Goal: Task Accomplishment & Management: Complete application form

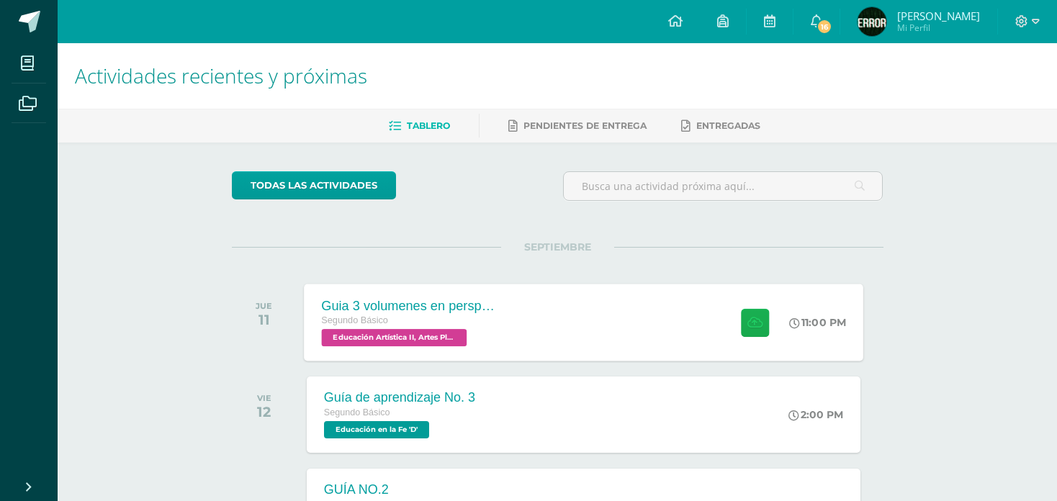
click at [755, 326] on icon at bounding box center [755, 322] width 15 height 12
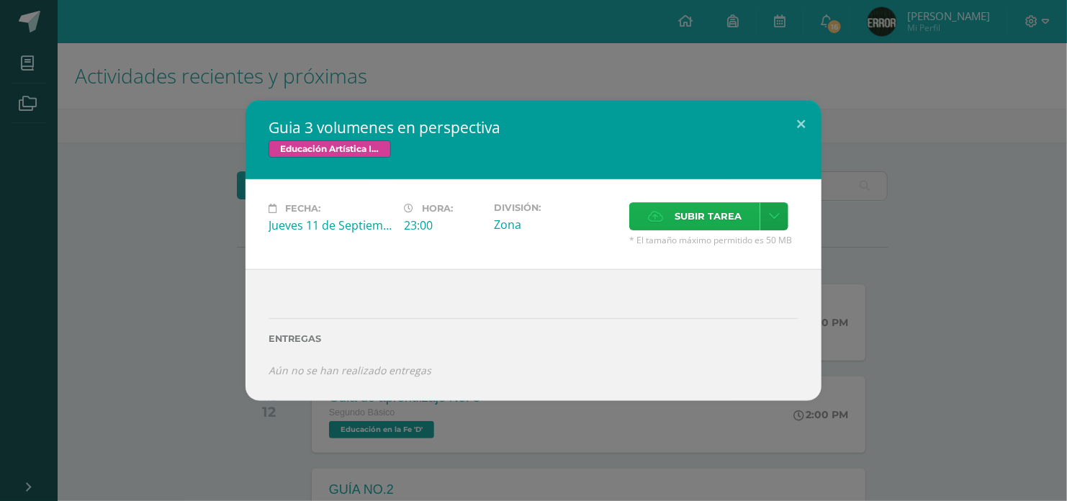
click at [691, 221] on span "Subir tarea" at bounding box center [708, 216] width 67 height 27
click at [0, 0] on input "Subir tarea" at bounding box center [0, 0] width 0 height 0
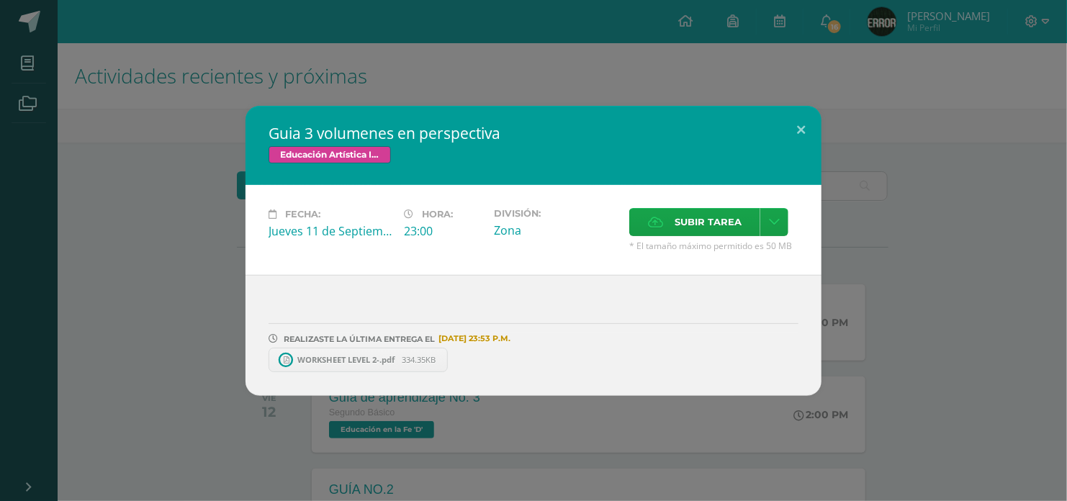
click at [436, 363] on span "334.35KB" at bounding box center [420, 359] width 34 height 11
click at [455, 349] on link "WORKSHEET LEVEL 2-.pdf 334.35KB" at bounding box center [366, 360] width 194 height 24
click at [449, 362] on icon at bounding box center [449, 360] width 6 height 10
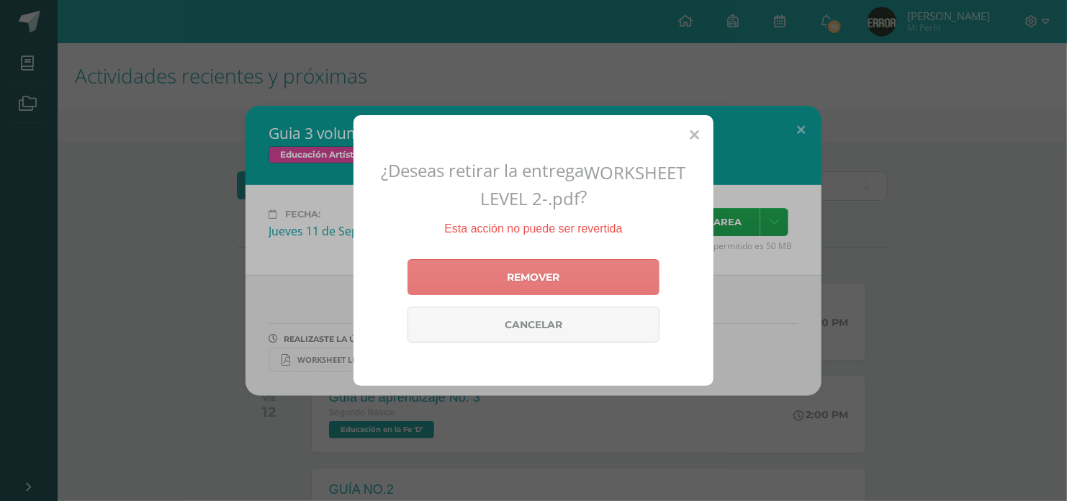
click at [503, 290] on link "Remover" at bounding box center [534, 277] width 252 height 36
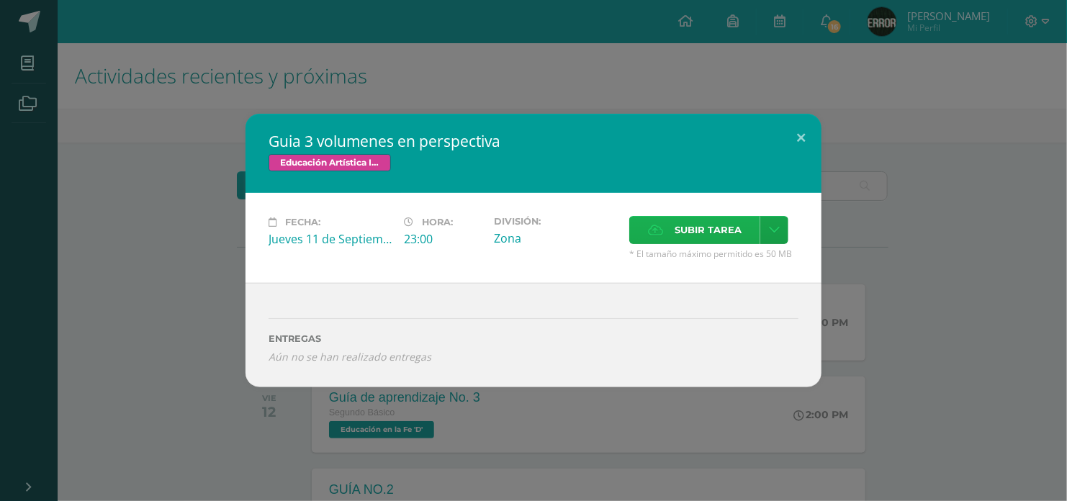
click at [745, 224] on label "Subir tarea" at bounding box center [694, 230] width 131 height 28
click at [0, 0] on input "Subir tarea" at bounding box center [0, 0] width 0 height 0
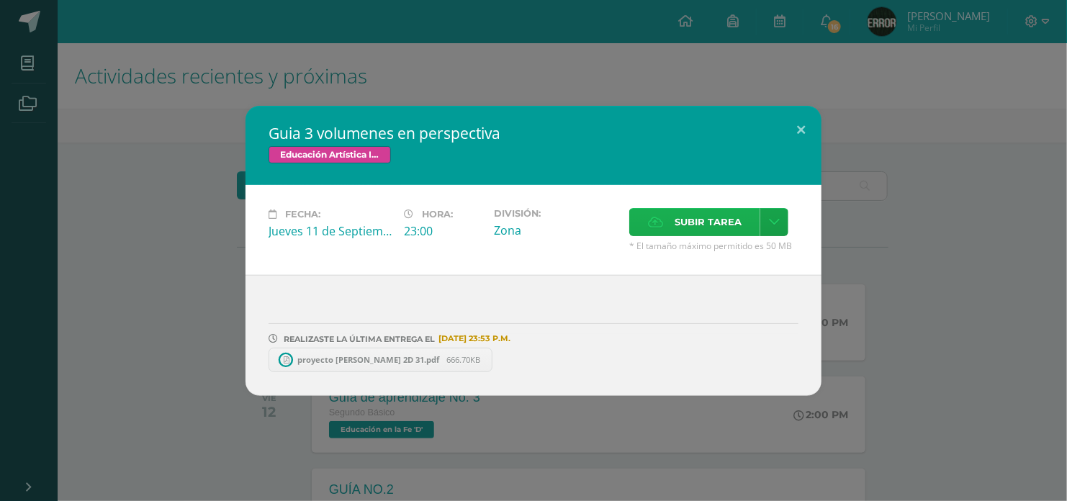
click at [717, 213] on span "Subir tarea" at bounding box center [708, 222] width 67 height 27
click at [0, 0] on input "Subir tarea" at bounding box center [0, 0] width 0 height 0
click at [919, 308] on div "Guia 3 volumenes en perspectiva Educación Artística II, Artes Plásticas Fecha: …" at bounding box center [534, 251] width 1056 height 290
